Goal: Task Accomplishment & Management: Manage account settings

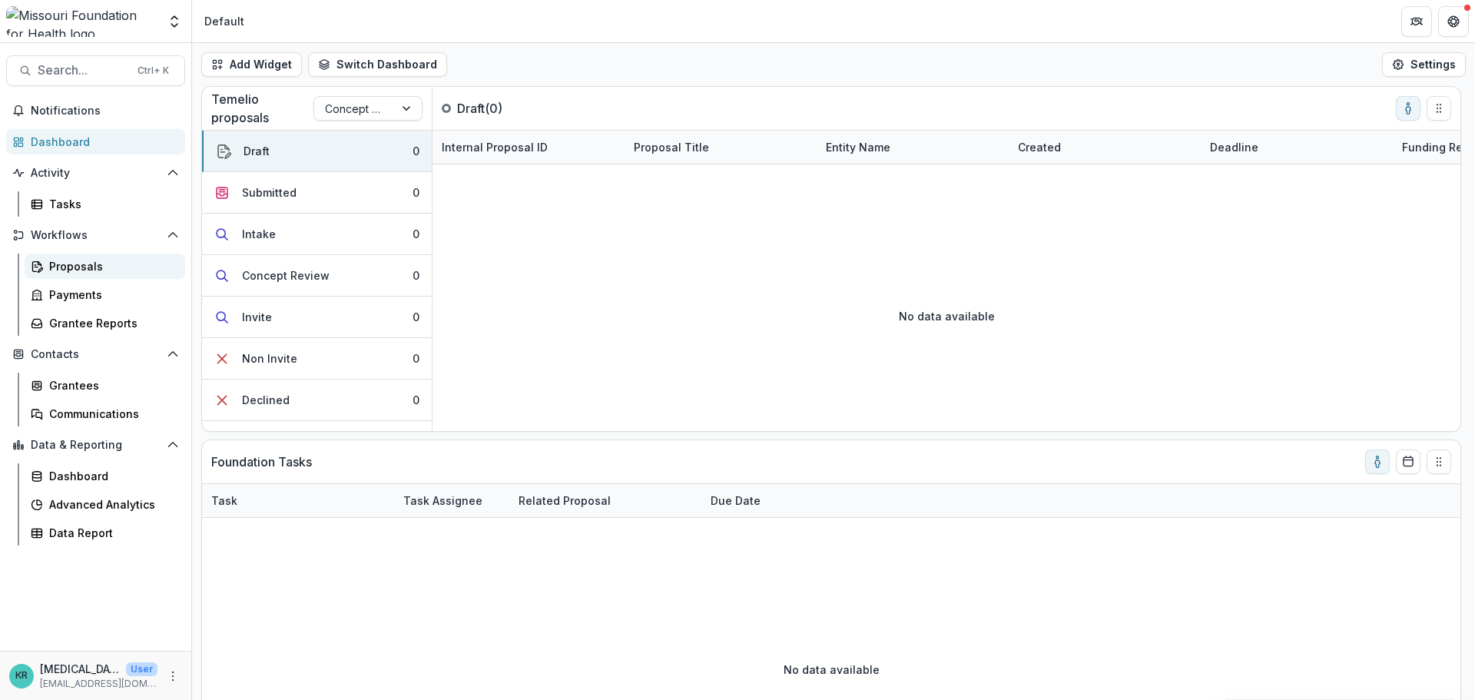
click at [74, 258] on div "Proposals" at bounding box center [111, 266] width 124 height 16
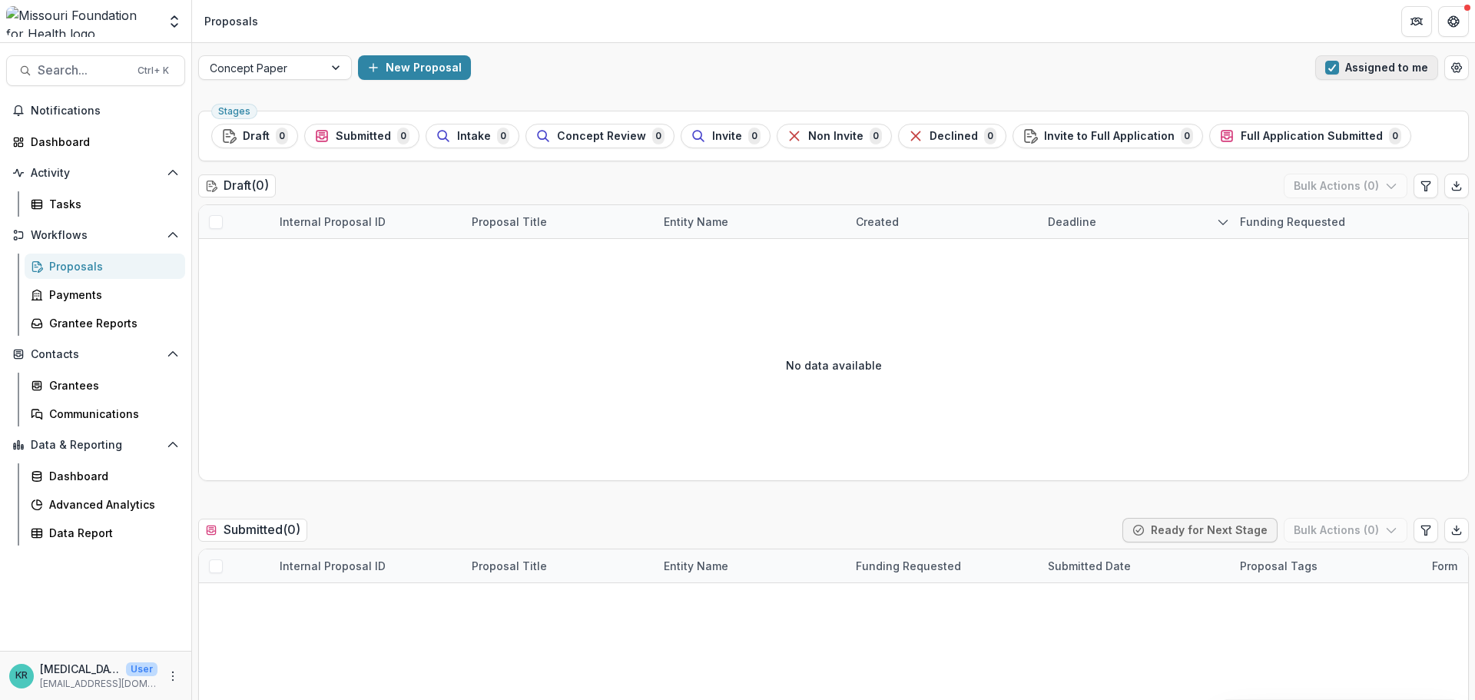
click at [1331, 58] on button "Assigned to me" at bounding box center [1376, 67] width 123 height 25
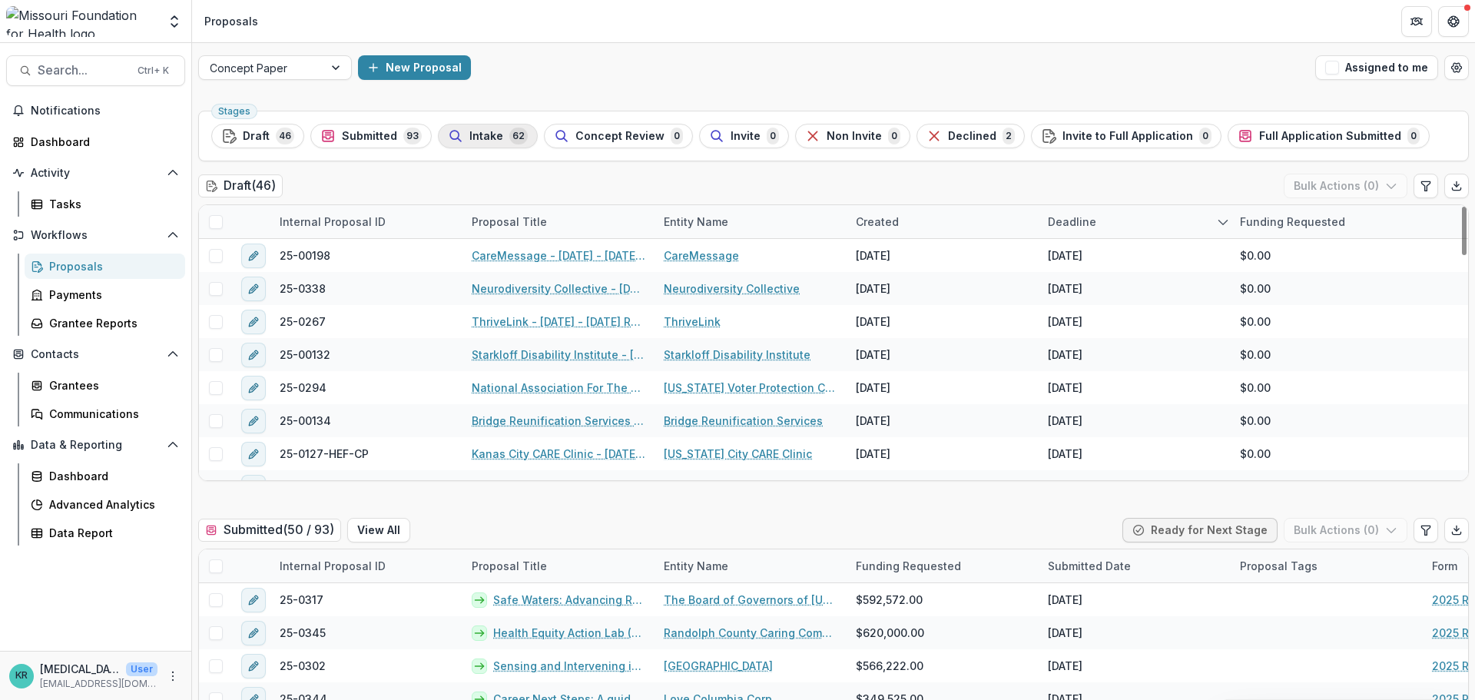
click at [472, 139] on span "Intake" at bounding box center [486, 136] width 34 height 13
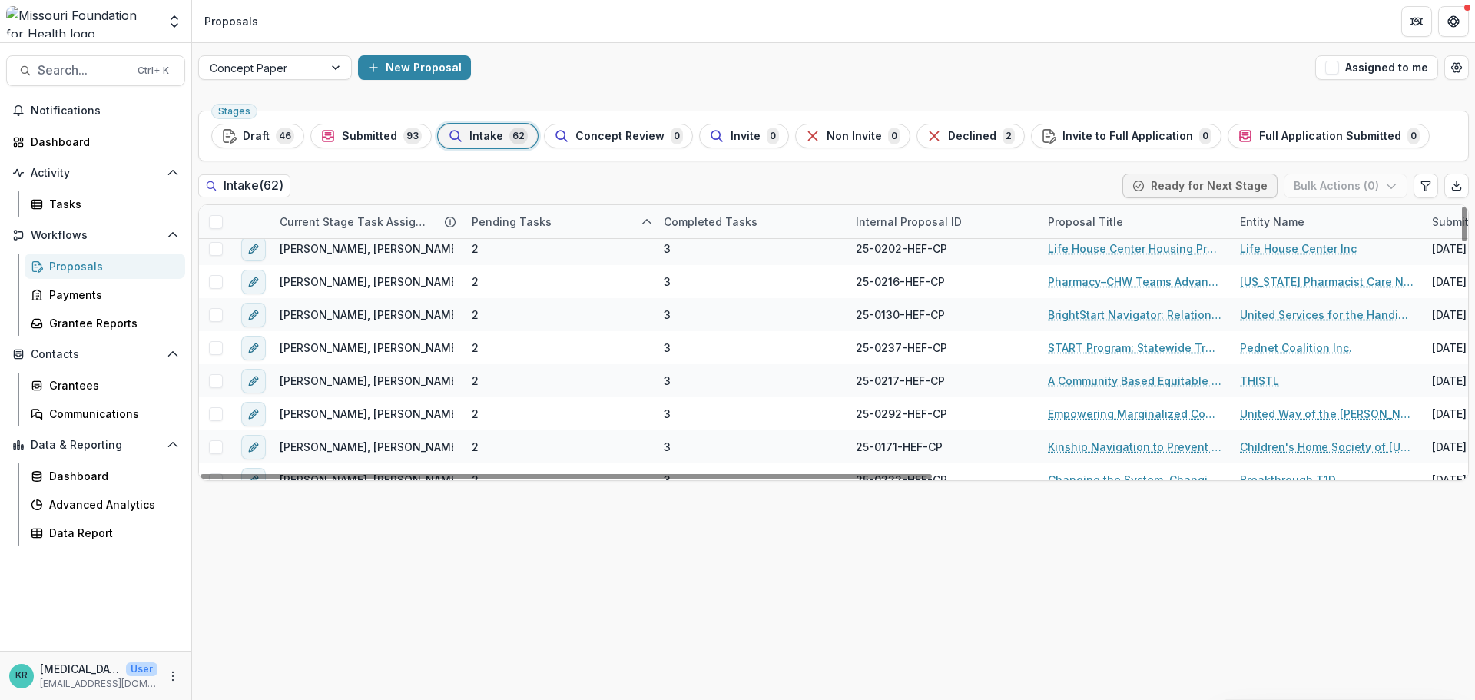
scroll to position [1383, 0]
